Goal: Transaction & Acquisition: Purchase product/service

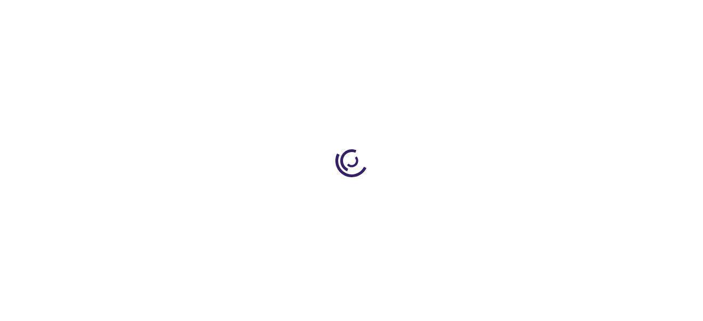
type input "0"
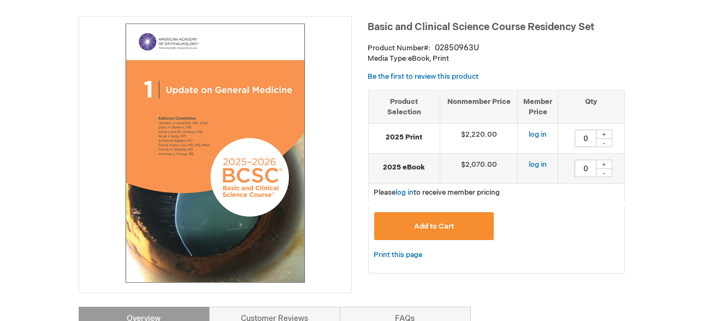
scroll to position [73, 0]
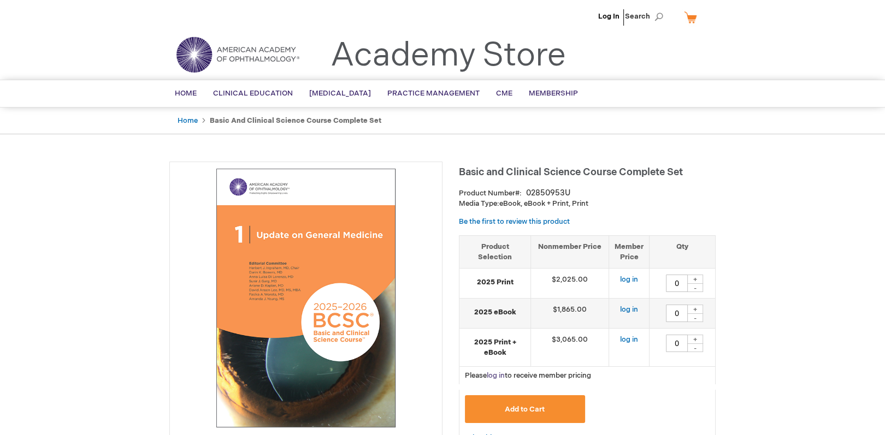
click at [492, 374] on link "log in" at bounding box center [496, 375] width 18 height 9
